Goal: Check status: Check status

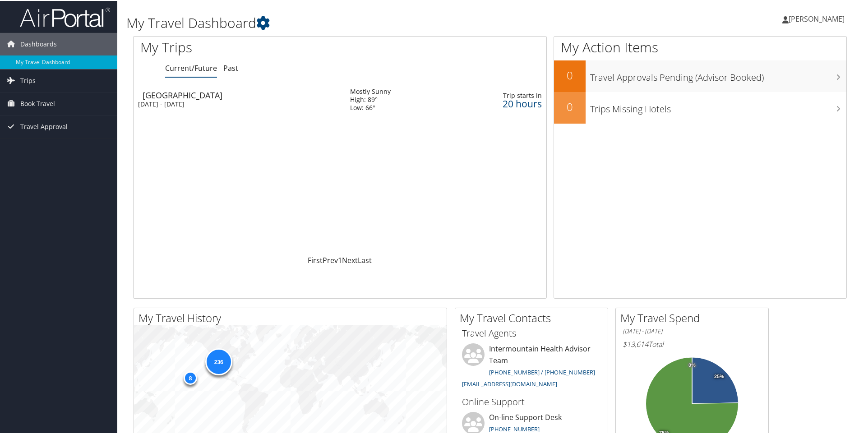
click at [200, 98] on div "[GEOGRAPHIC_DATA]" at bounding box center [242, 94] width 198 height 8
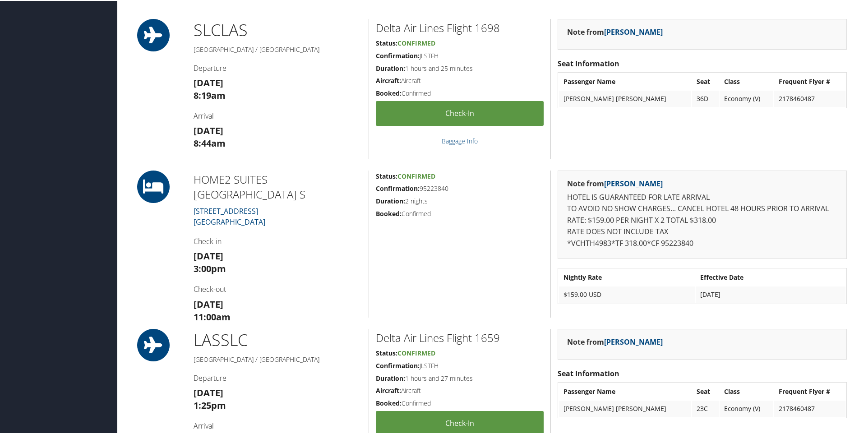
scroll to position [316, 0]
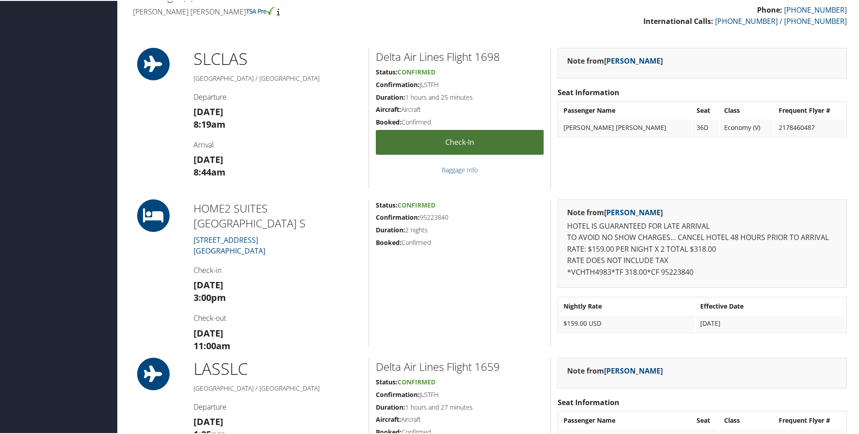
click at [418, 147] on link "Check-in" at bounding box center [460, 141] width 168 height 25
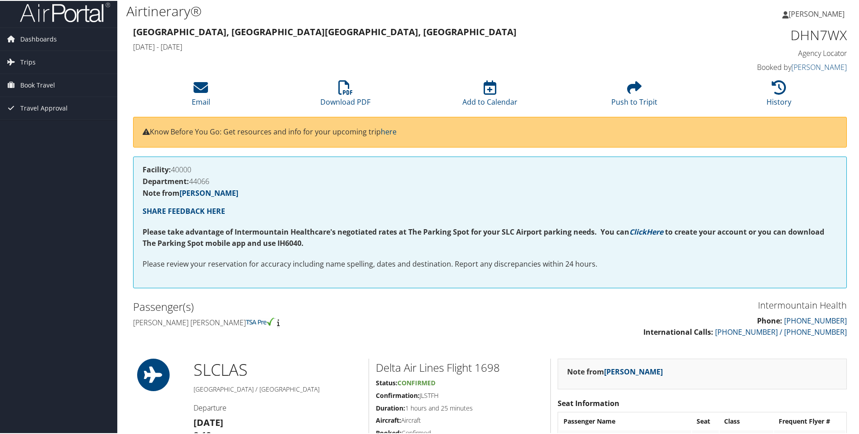
scroll to position [0, 0]
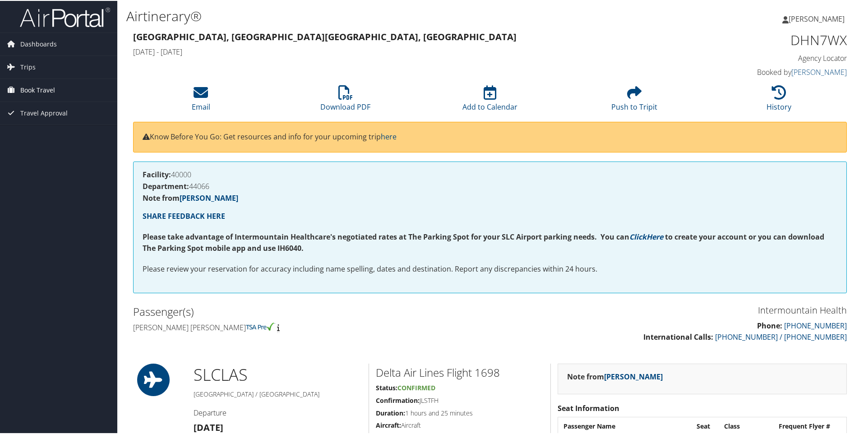
click at [20, 89] on span "Book Travel" at bounding box center [37, 89] width 35 height 23
click at [34, 133] on link "Book/Manage Online Trips" at bounding box center [58, 135] width 117 height 14
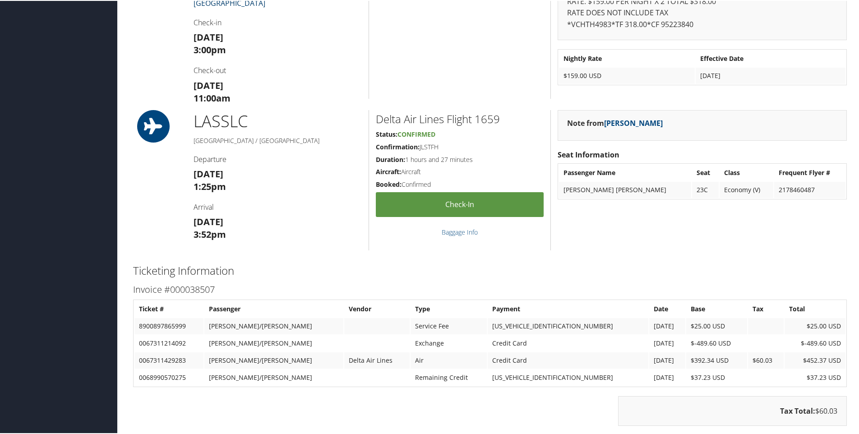
scroll to position [586, 0]
